Goal: Information Seeking & Learning: Find specific fact

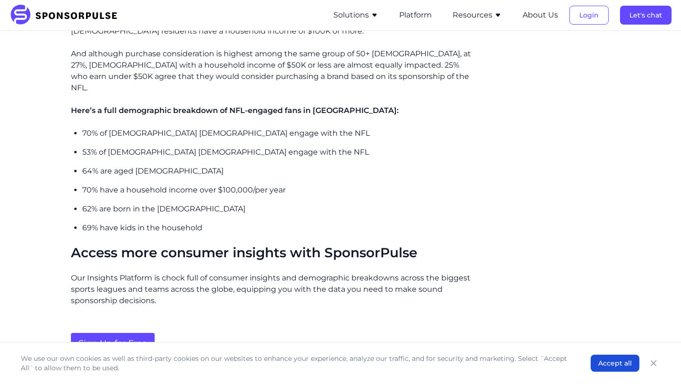
scroll to position [821, 0]
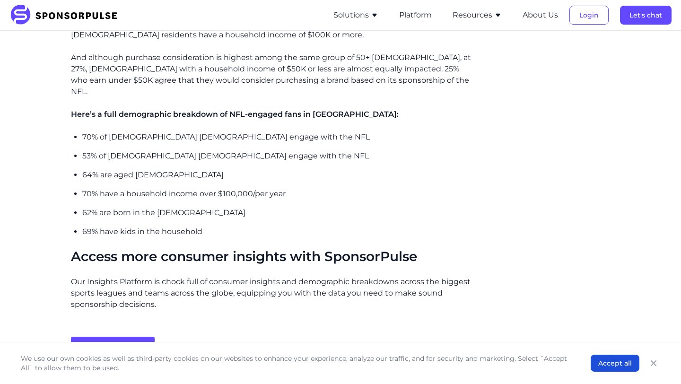
click at [260, 188] on p "70% have a household income over $100,000/per year" at bounding box center [277, 193] width 391 height 11
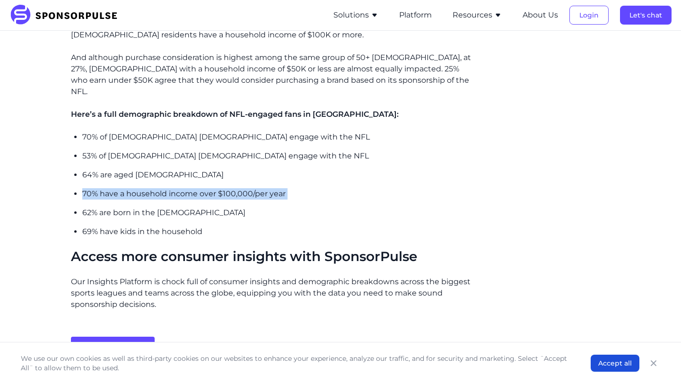
click at [260, 188] on p "70% have a household income over $100,000/per year" at bounding box center [277, 193] width 391 height 11
copy p "70% have a household income over $100,000/per year"
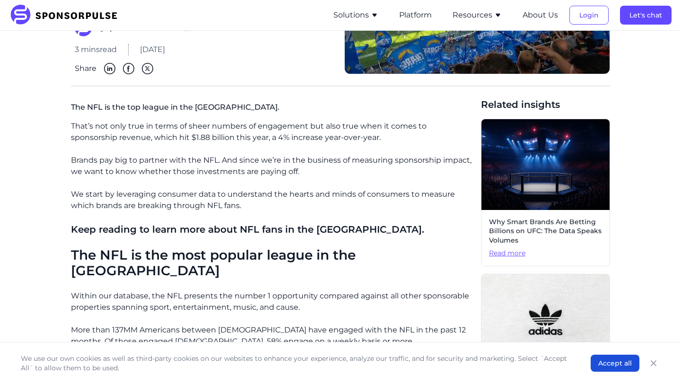
scroll to position [0, 0]
